Goal: Find specific page/section: Find specific page/section

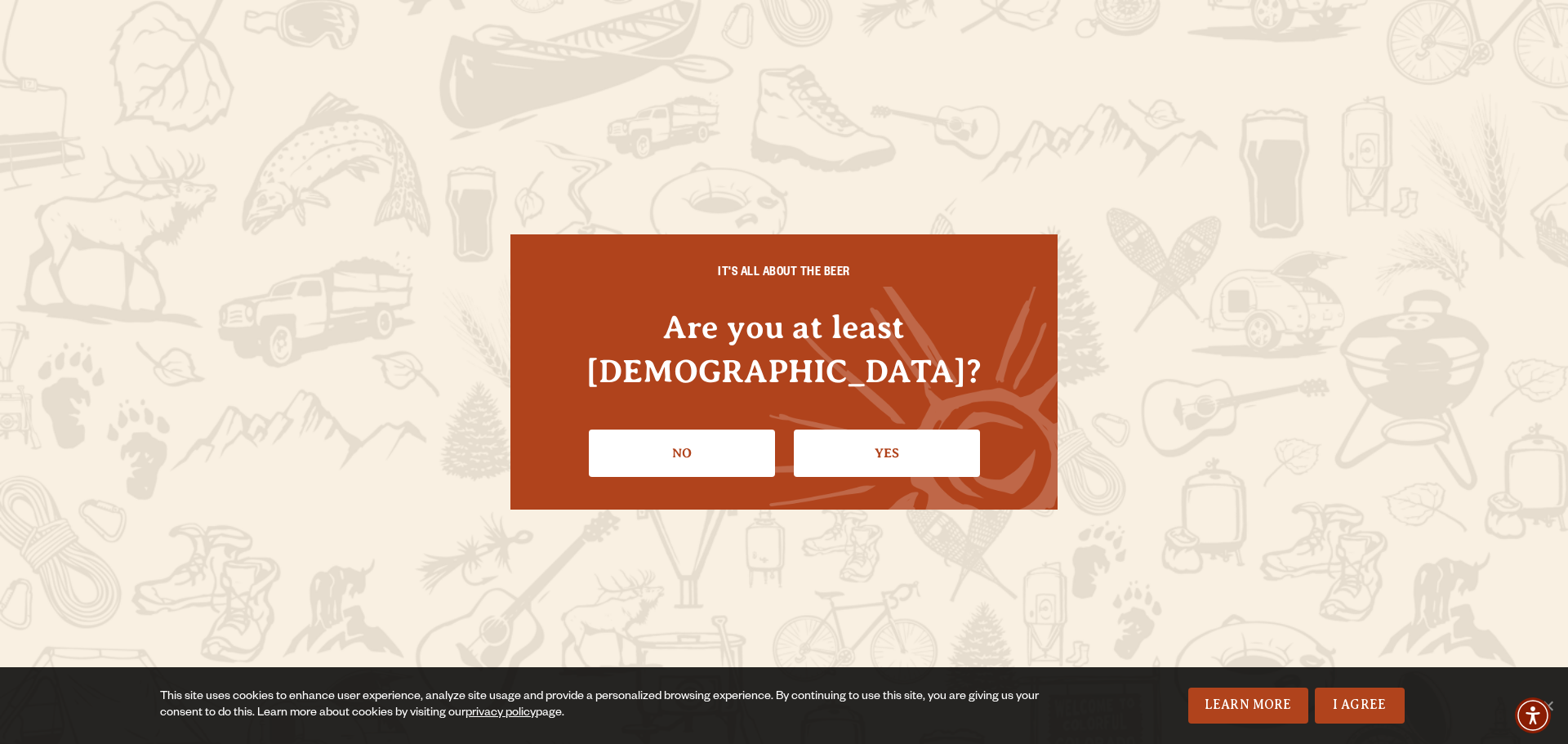
click at [830, 430] on link "Yes" at bounding box center [886, 453] width 186 height 47
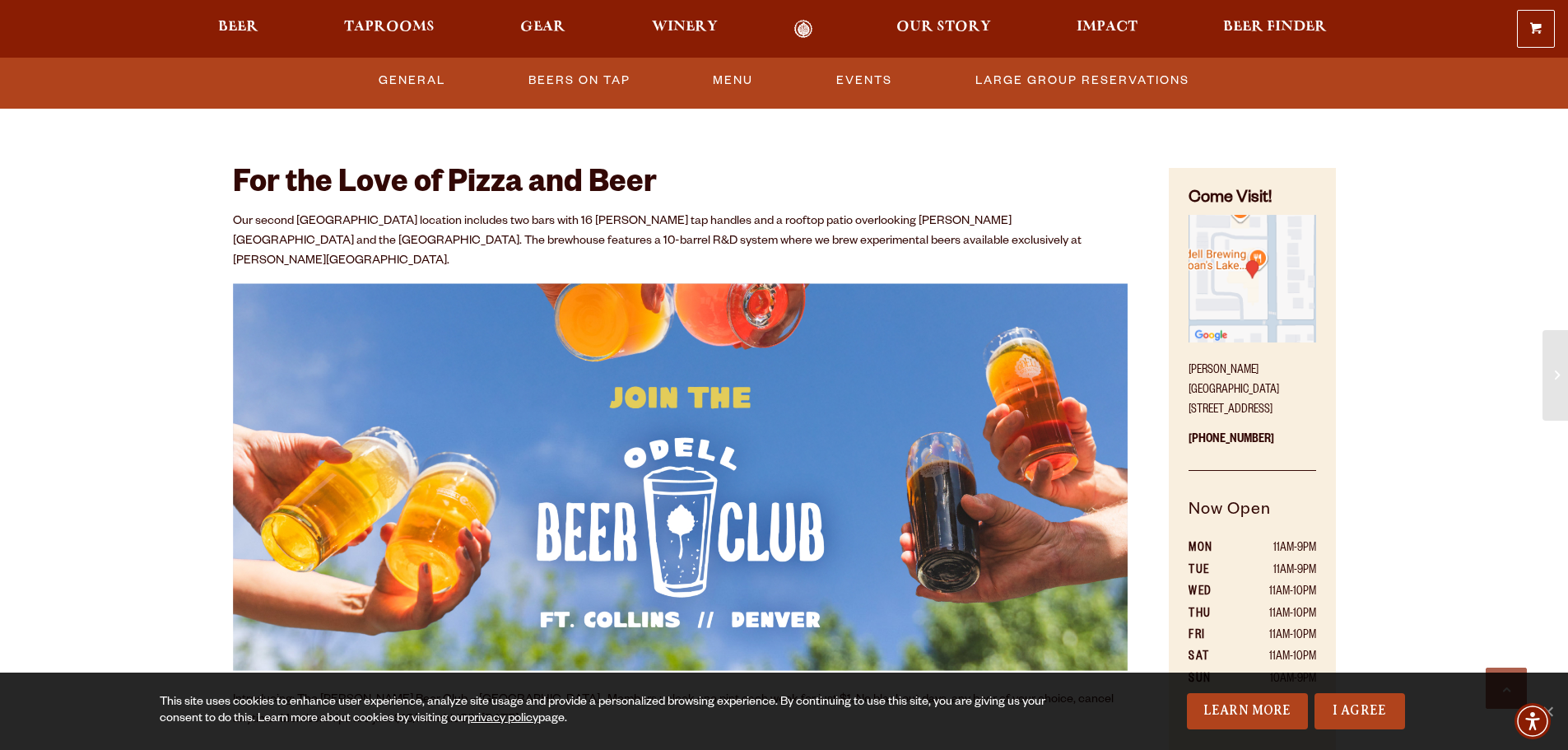
scroll to position [823, 0]
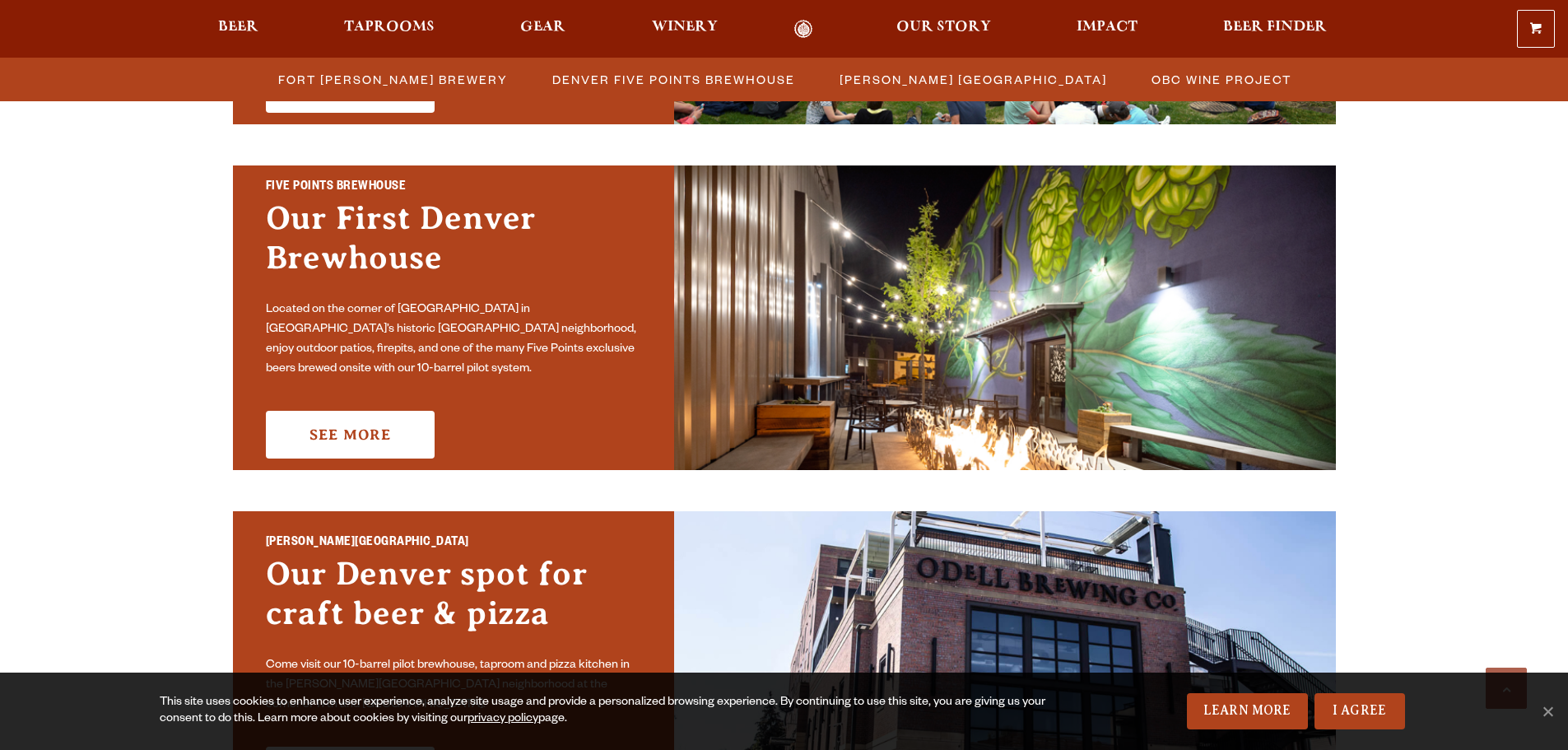
scroll to position [988, 0]
